Goal: Task Accomplishment & Management: Manage account settings

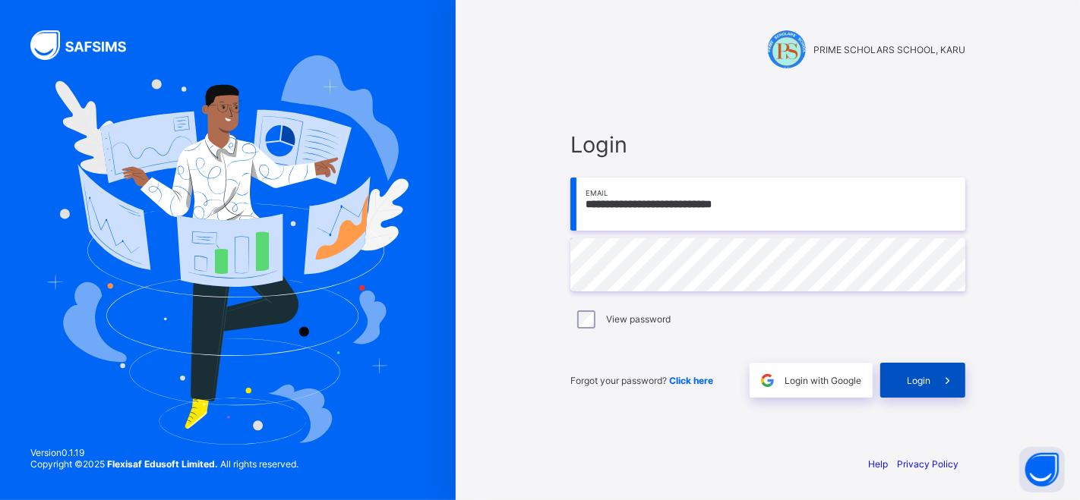
click at [924, 377] on span "Login" at bounding box center [919, 380] width 24 height 11
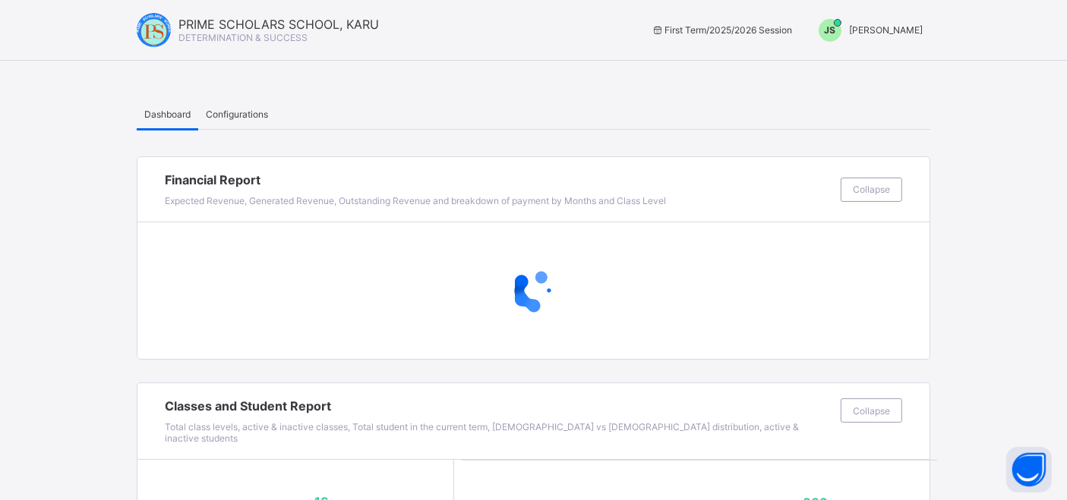
click at [247, 118] on span "Configurations" at bounding box center [237, 114] width 62 height 11
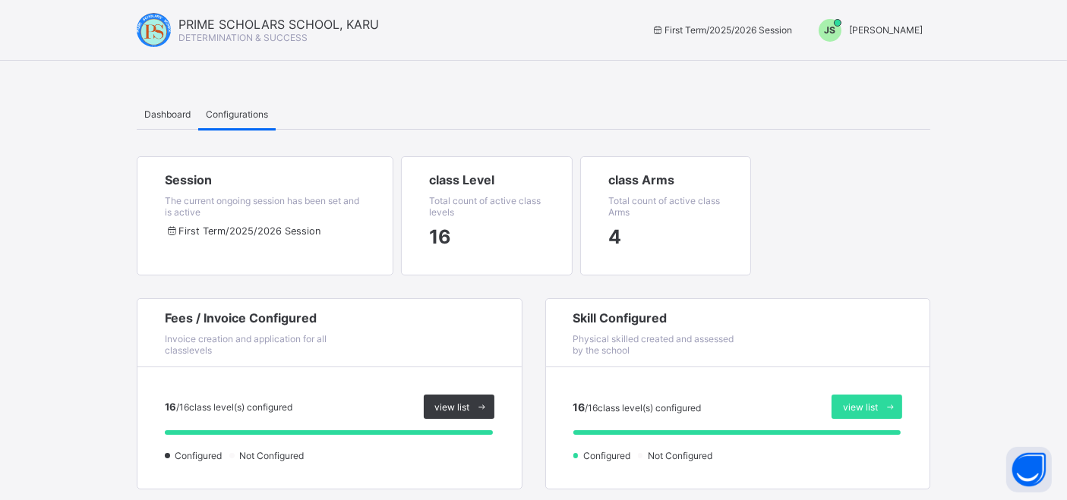
click at [146, 114] on span "Dashboard" at bounding box center [167, 114] width 46 height 11
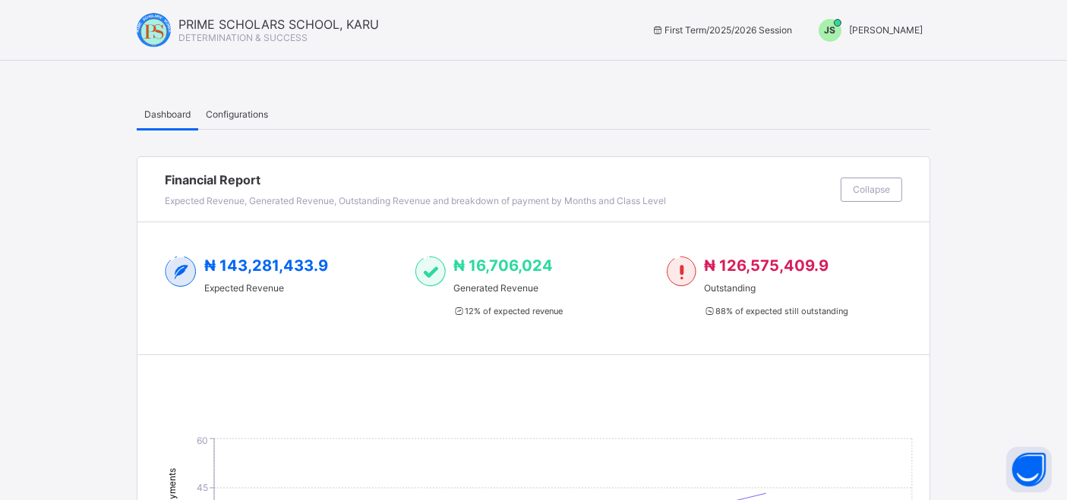
click at [906, 33] on span "[PERSON_NAME]" at bounding box center [886, 29] width 74 height 11
click at [901, 63] on span "Switch to Admin View" at bounding box center [865, 64] width 115 height 17
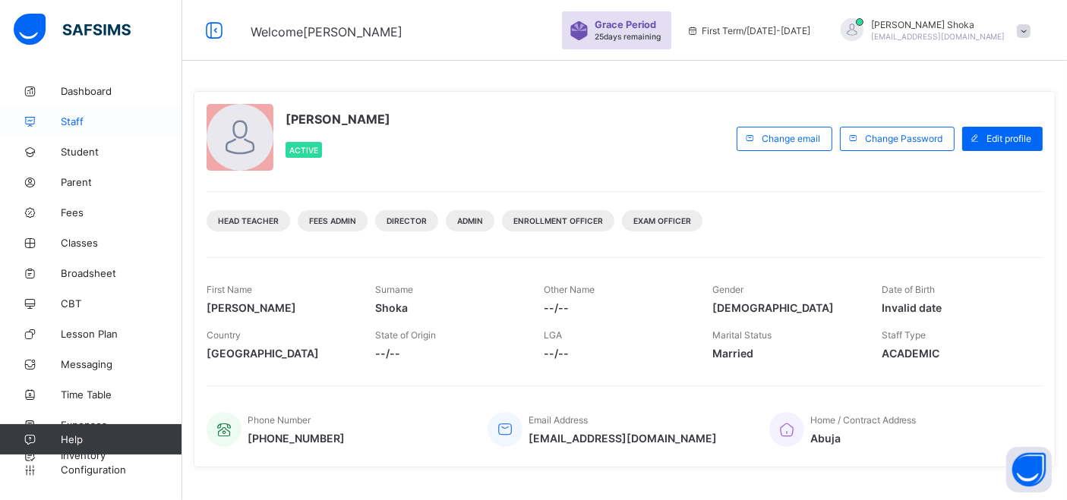
click at [76, 119] on span "Staff" at bounding box center [121, 121] width 121 height 12
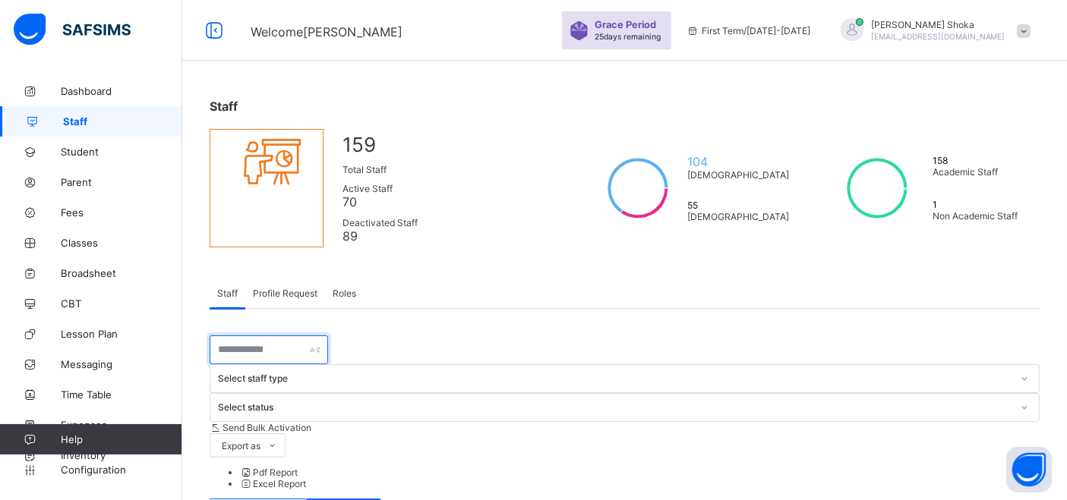
click at [292, 357] on input "text" at bounding box center [269, 350] width 118 height 29
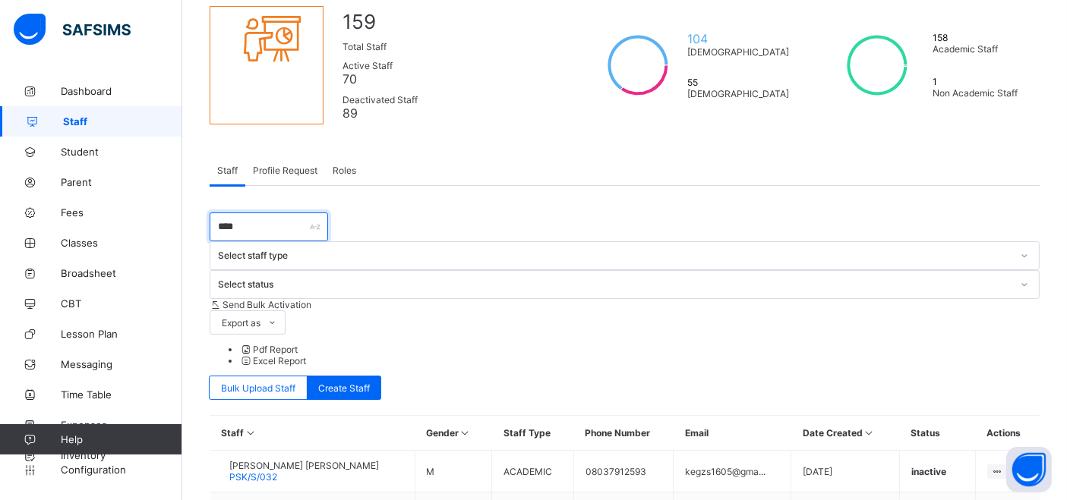
scroll to position [191, 0]
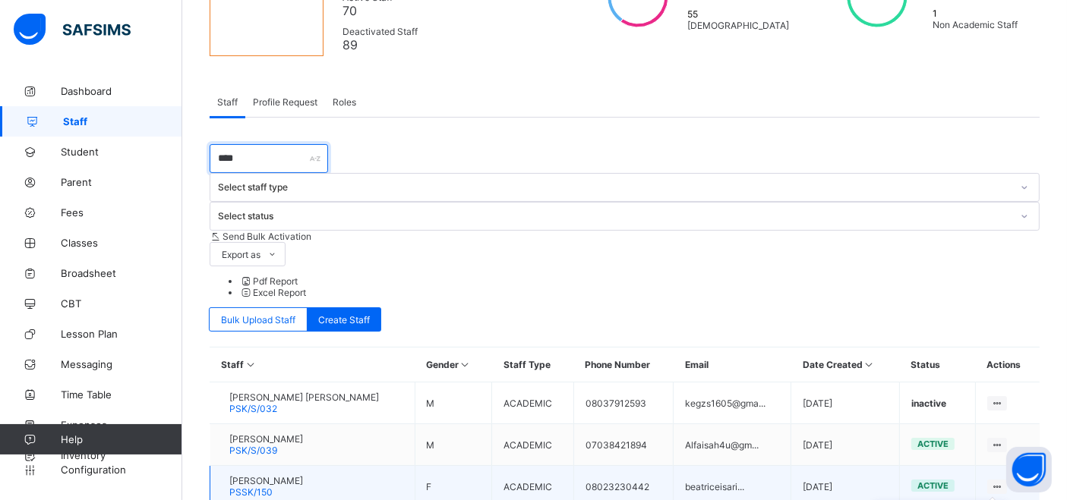
type input "****"
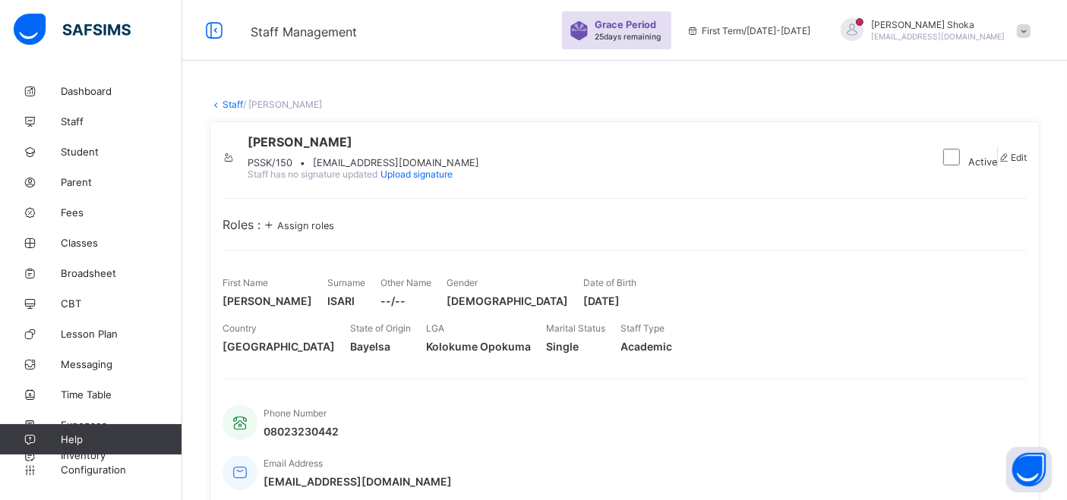
scroll to position [84, 0]
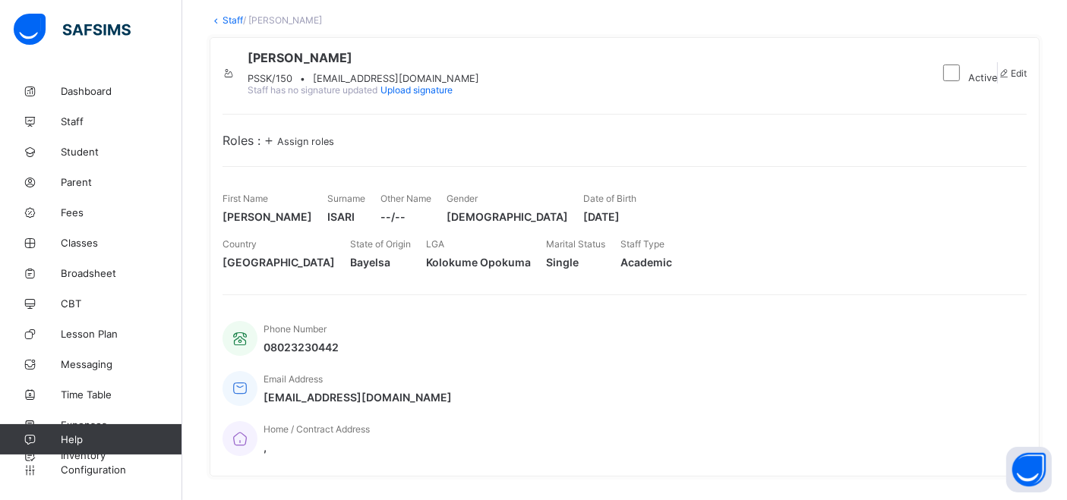
click at [299, 147] on span "Assign roles" at bounding box center [305, 141] width 57 height 11
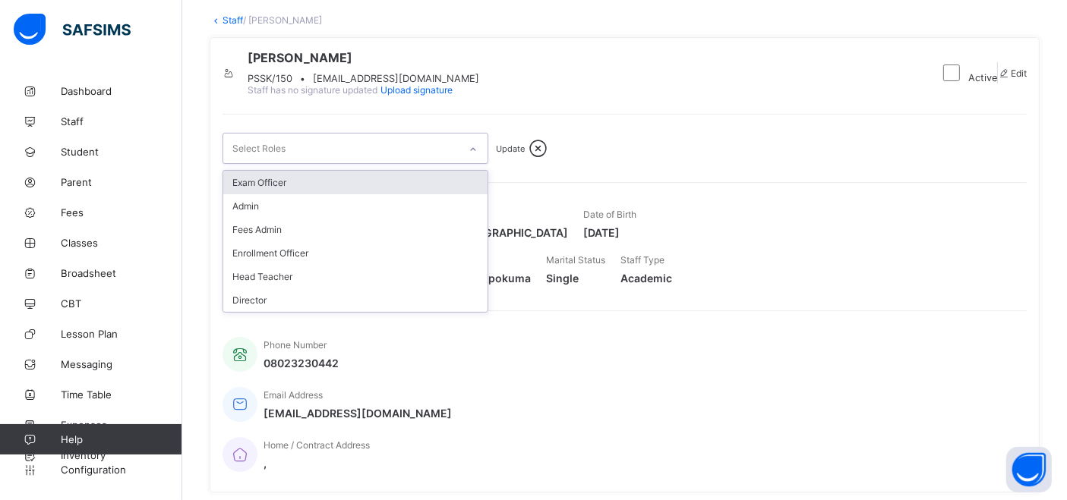
click at [440, 163] on div "Select Roles" at bounding box center [340, 149] width 235 height 30
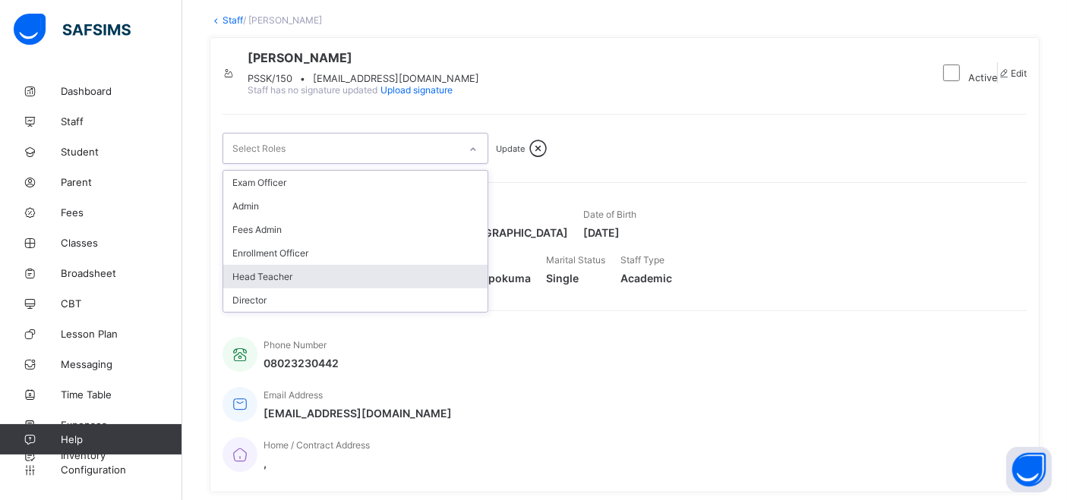
click at [283, 289] on div "Head Teacher" at bounding box center [355, 277] width 264 height 24
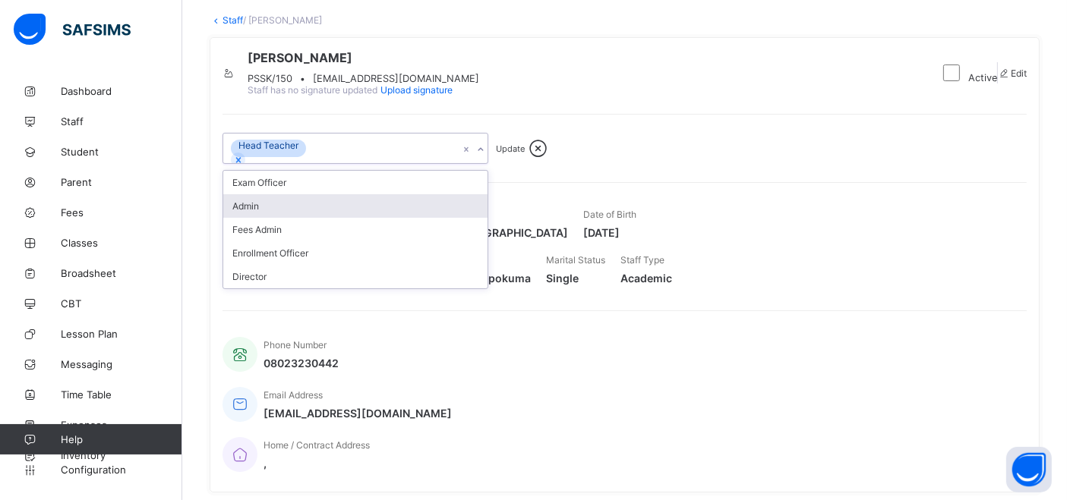
click at [664, 164] on div "option Head Teacher, selected. option Admin focused, 2 of 6. 5 results availabl…" at bounding box center [624, 148] width 804 height 31
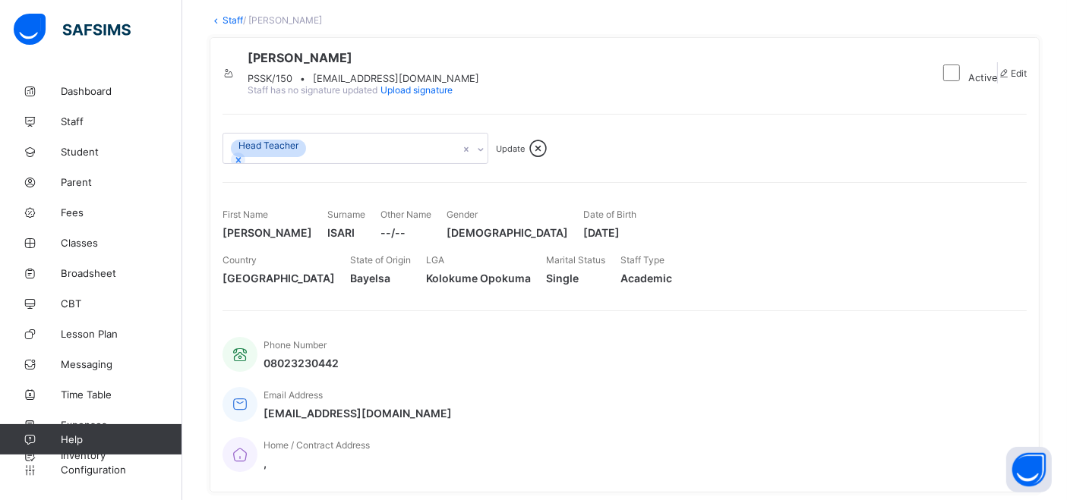
click at [512, 154] on div "Update" at bounding box center [510, 148] width 29 height 11
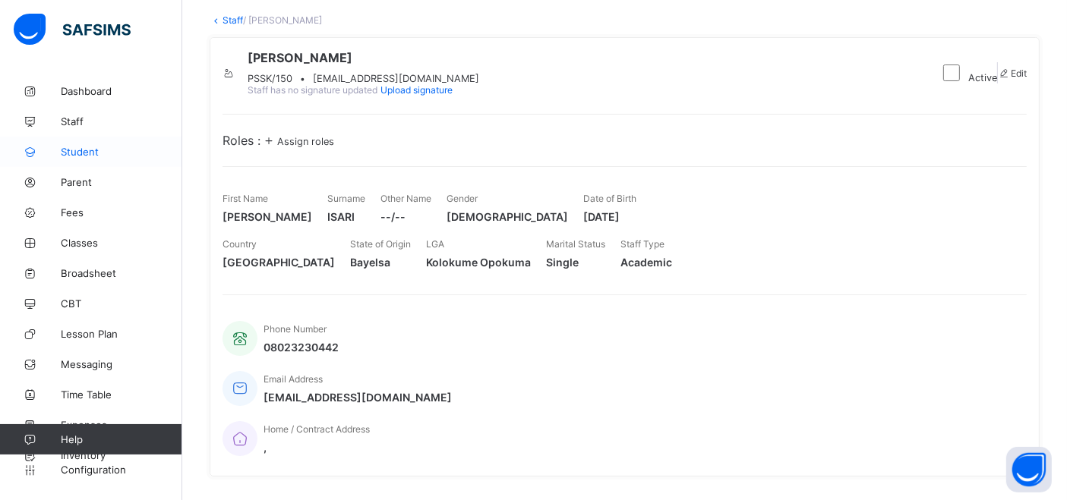
click at [91, 144] on link "Student" at bounding box center [91, 152] width 182 height 30
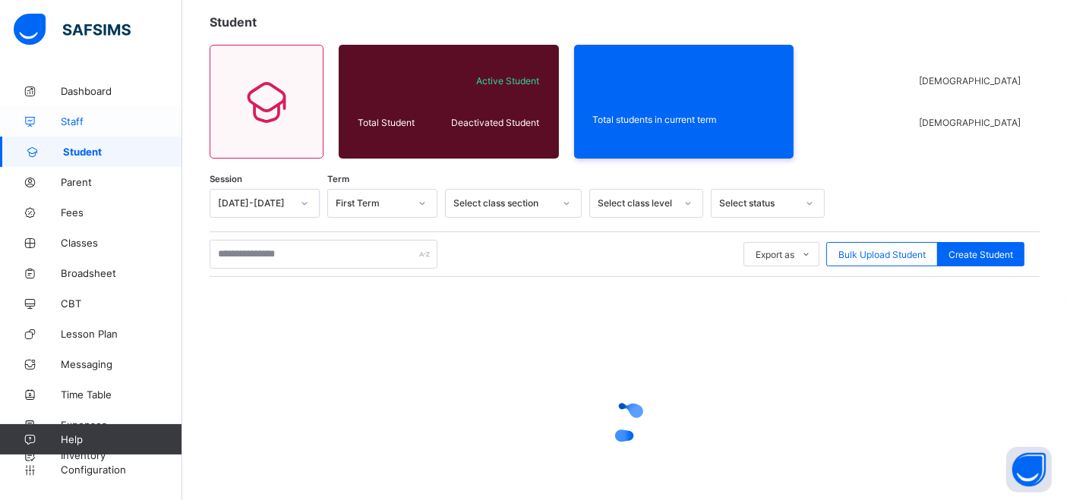
click at [87, 123] on span "Staff" at bounding box center [121, 121] width 121 height 12
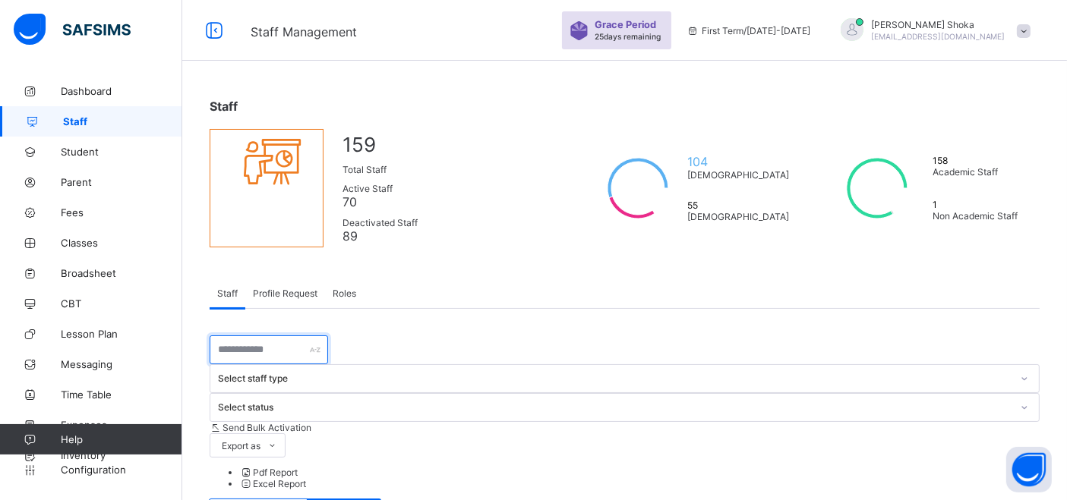
click at [283, 358] on input "text" at bounding box center [269, 350] width 118 height 29
click at [283, 352] on input "text" at bounding box center [269, 350] width 118 height 29
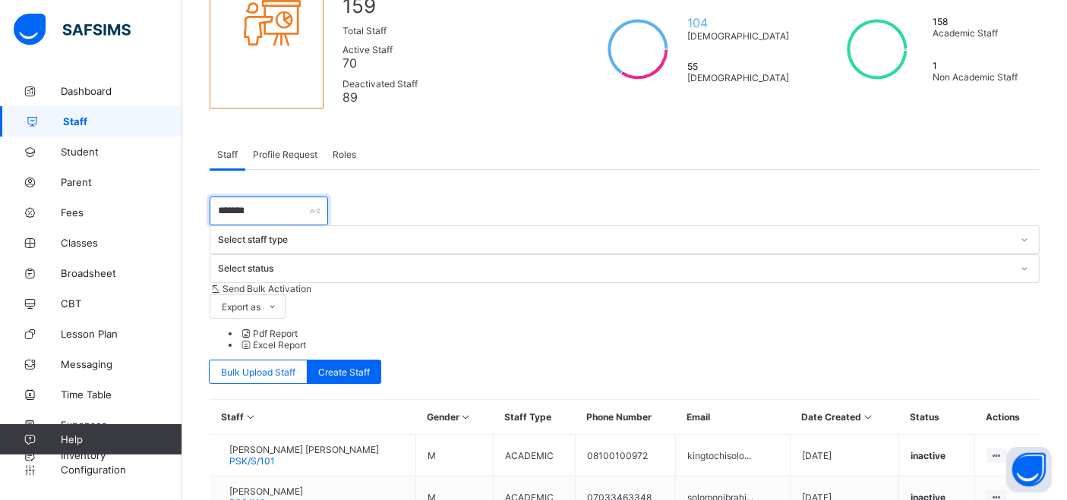
scroll to position [165, 0]
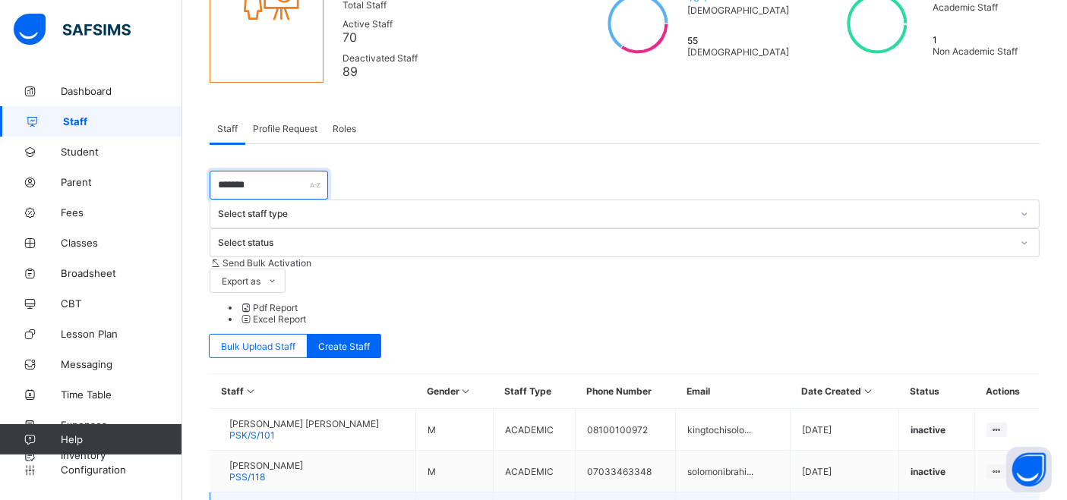
type input "*******"
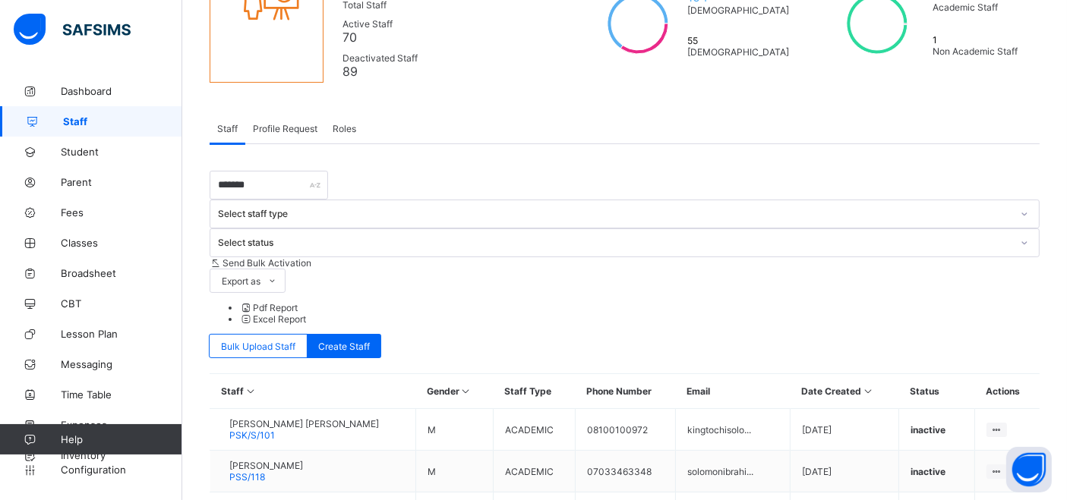
drag, startPoint x: 991, startPoint y: 377, endPoint x: 956, endPoint y: 366, distance: 36.5
click at [0, 0] on div "View Profile" at bounding box center [0, 0] width 0 height 0
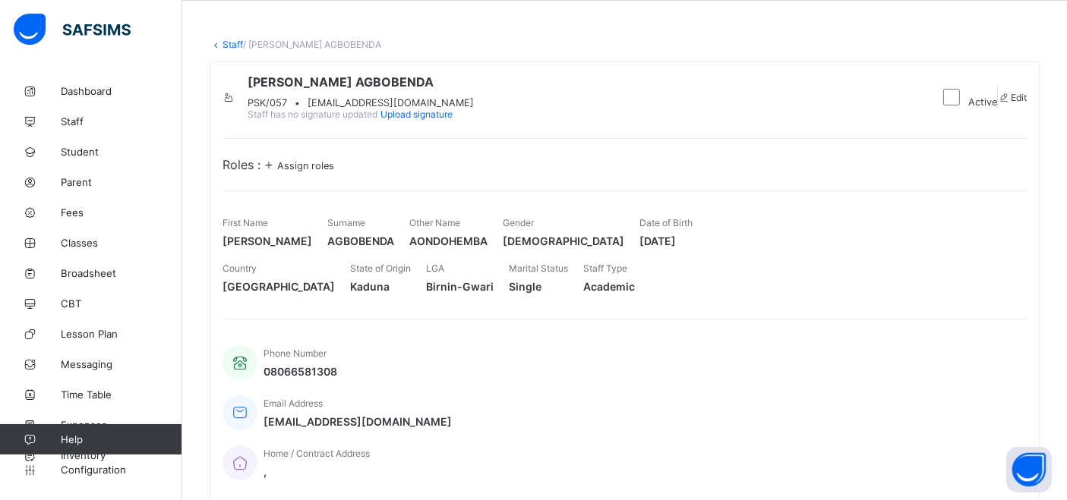
scroll to position [84, 0]
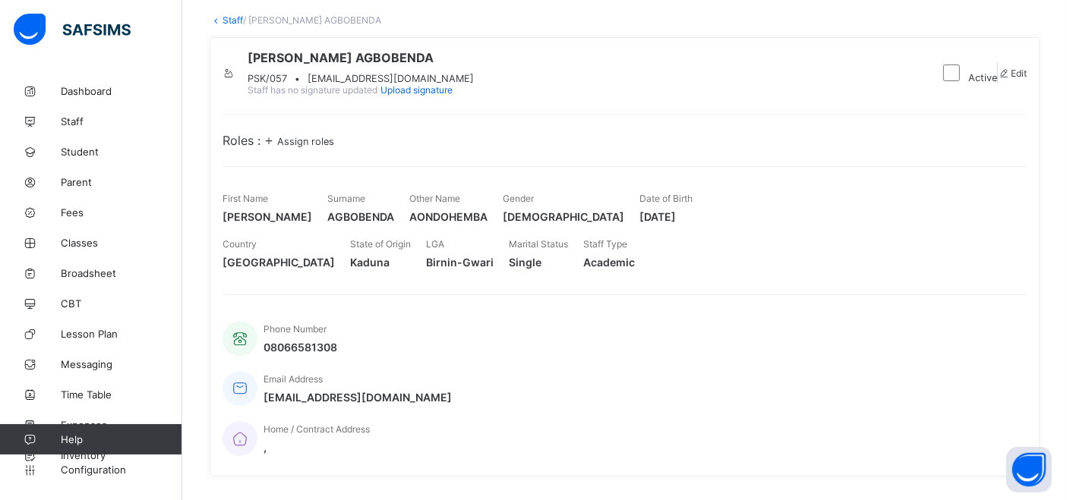
click at [329, 147] on span "Assign roles" at bounding box center [305, 141] width 57 height 11
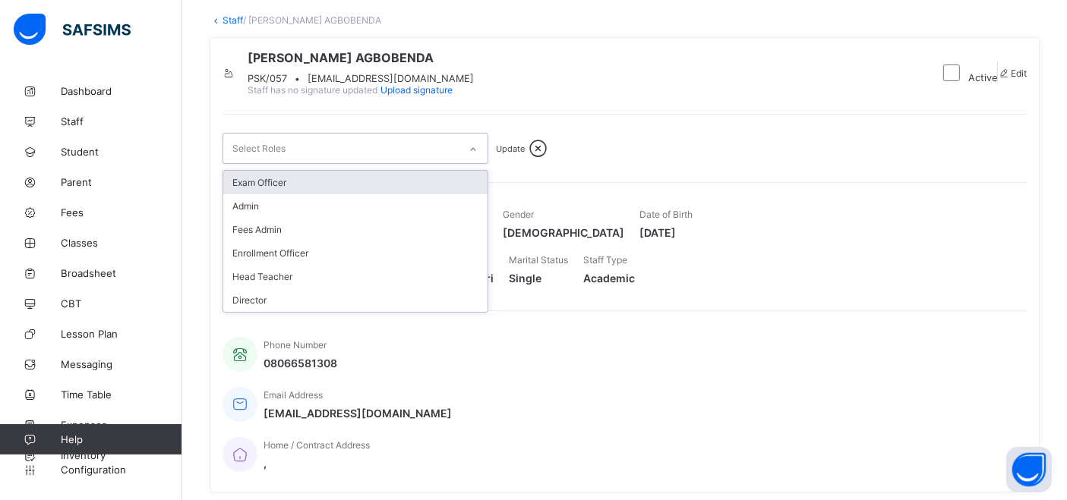
click at [327, 163] on div "Select Roles" at bounding box center [340, 149] width 235 height 30
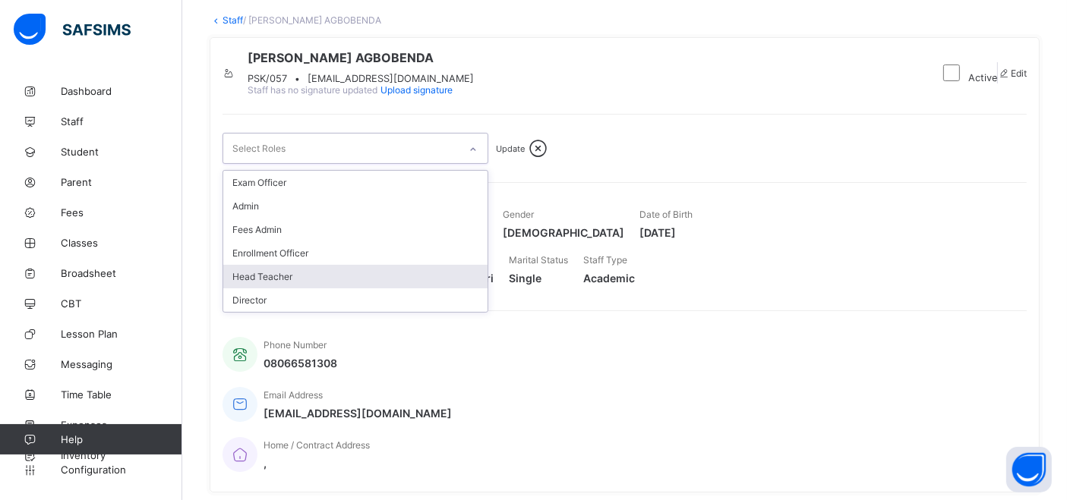
click at [282, 289] on div "Head Teacher" at bounding box center [355, 277] width 264 height 24
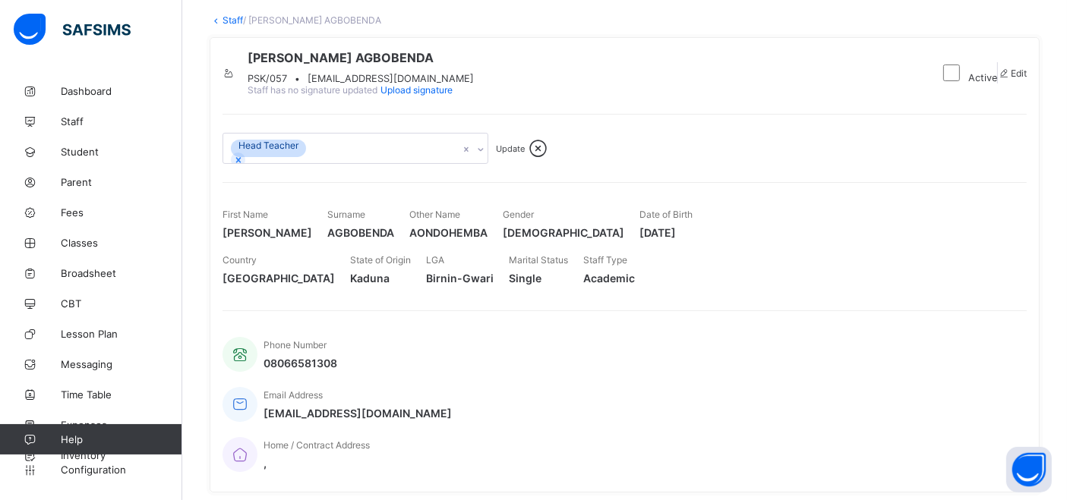
click at [518, 154] on span "Update" at bounding box center [510, 149] width 29 height 11
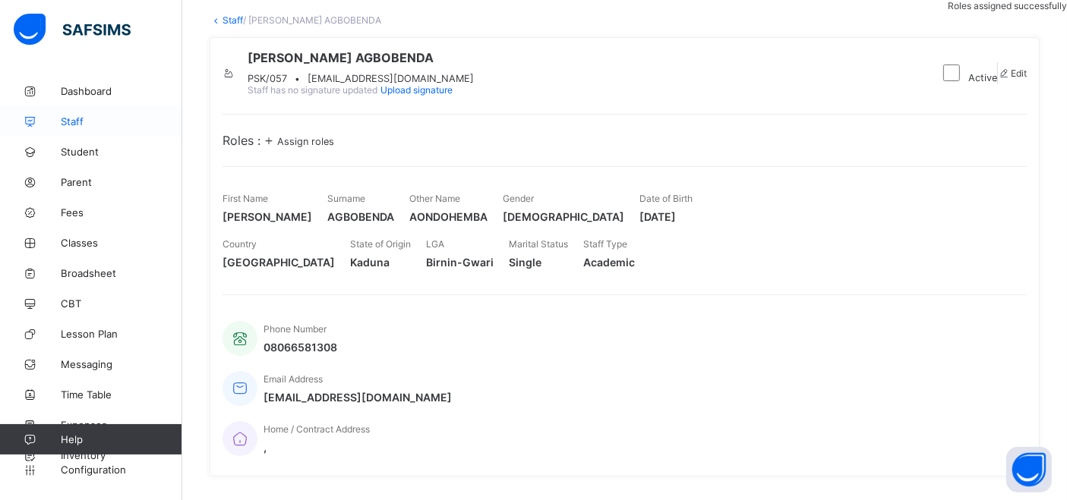
click at [89, 127] on link "Staff" at bounding box center [91, 121] width 182 height 30
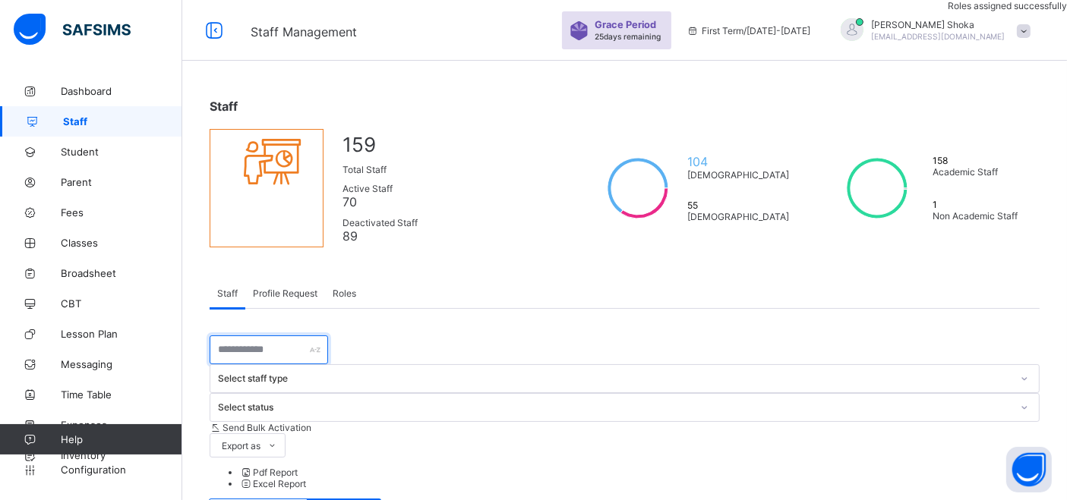
click at [268, 354] on input "text" at bounding box center [269, 350] width 118 height 29
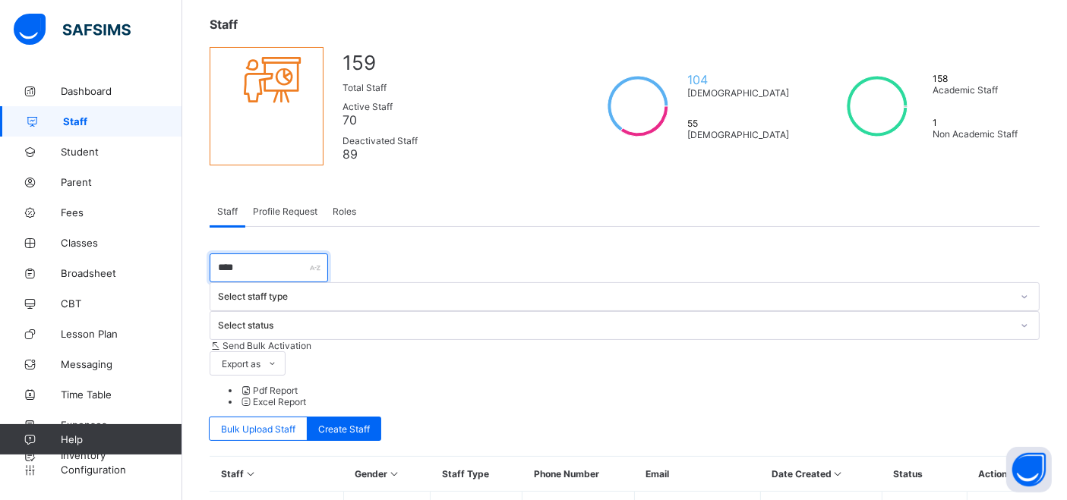
scroll to position [82, 0]
type input "****"
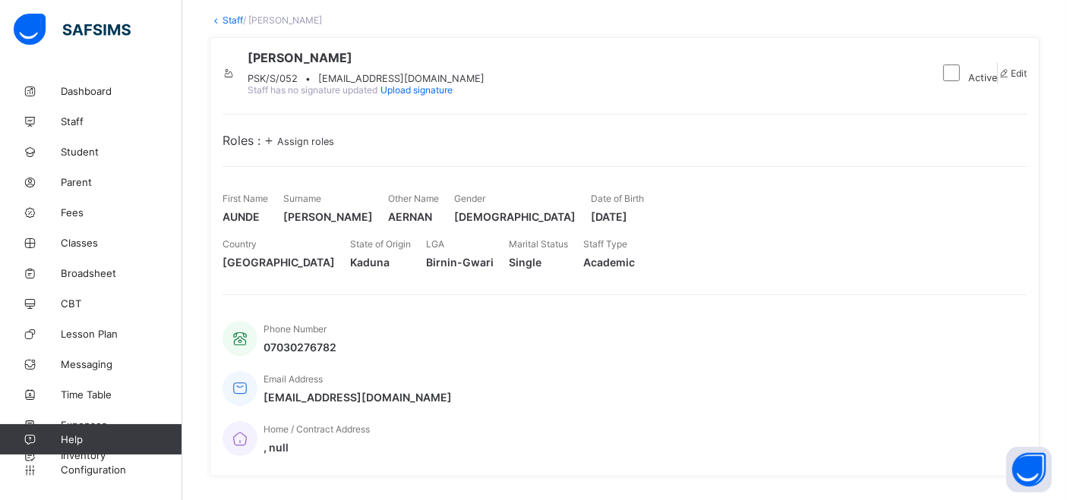
scroll to position [84, 0]
click at [330, 147] on span "Assign roles" at bounding box center [305, 141] width 57 height 11
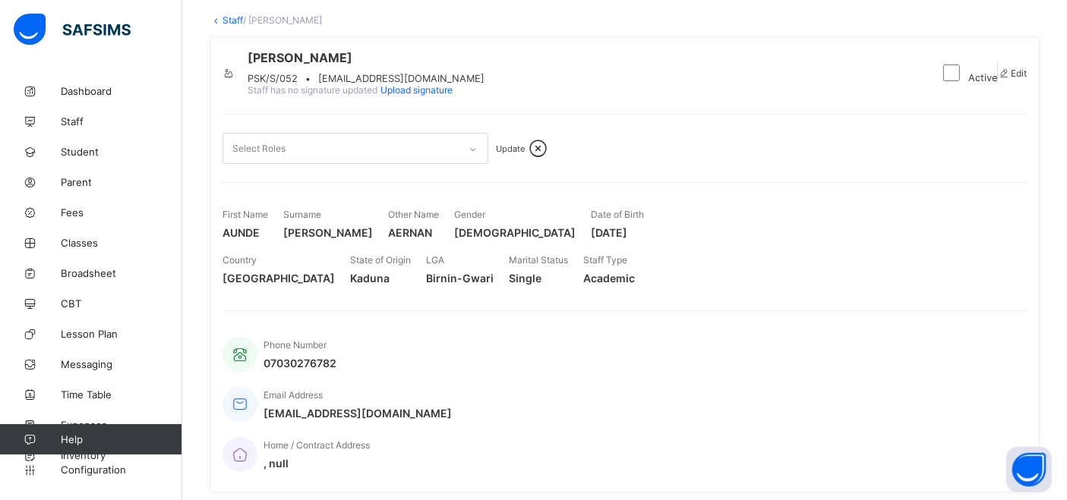
click at [312, 163] on div "Select Roles" at bounding box center [340, 149] width 235 height 30
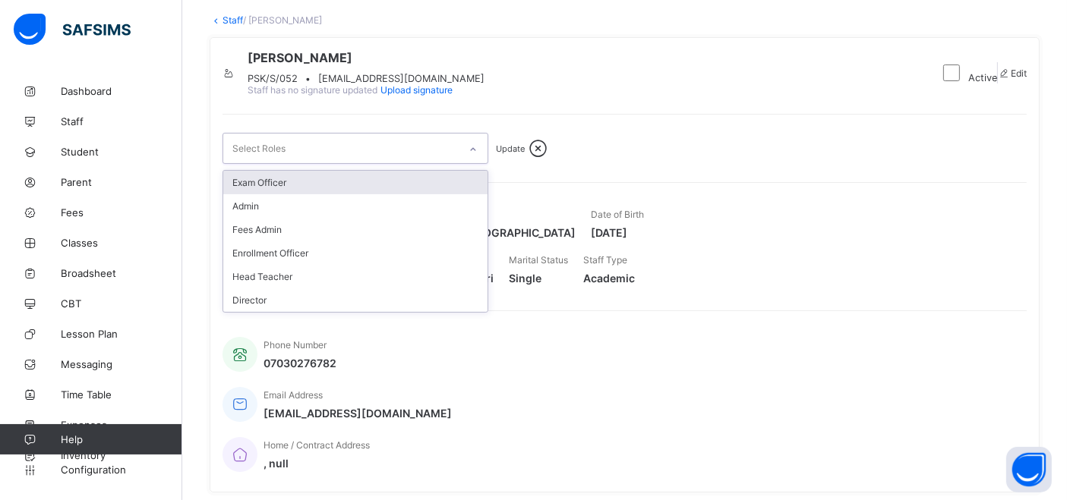
click at [274, 194] on div "Exam Officer" at bounding box center [355, 183] width 264 height 24
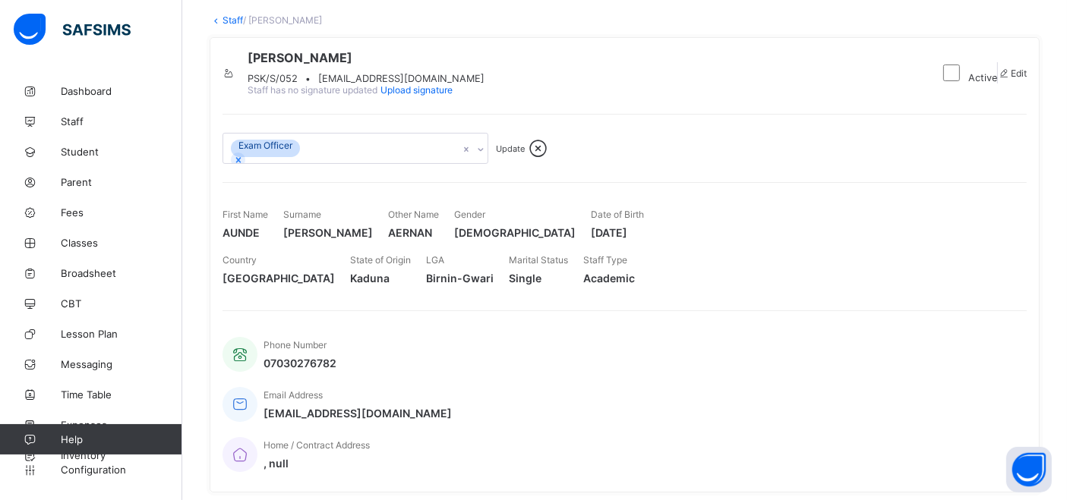
click at [525, 154] on div "Update" at bounding box center [510, 148] width 29 height 11
